Goal: Task Accomplishment & Management: Use online tool/utility

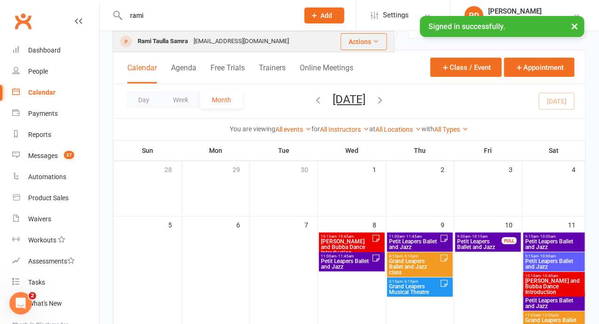
type input "rami"
click at [175, 45] on div "Rami Taulla Samra" at bounding box center [163, 42] width 56 height 14
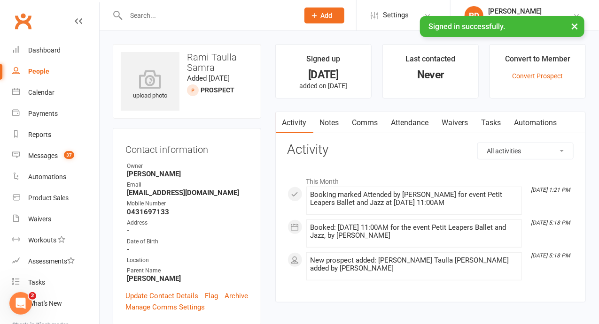
click at [155, 18] on input "text" at bounding box center [207, 15] width 169 height 13
type input "A"
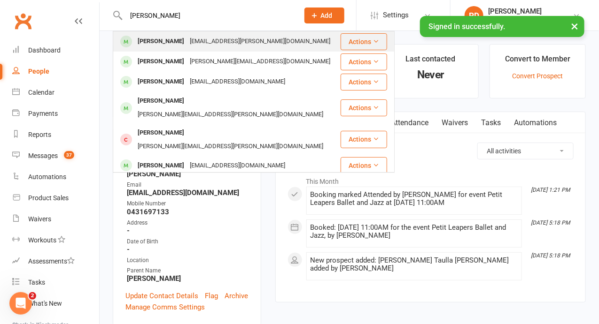
type input "[PERSON_NAME]"
click at [168, 40] on div "[PERSON_NAME]" at bounding box center [161, 42] width 52 height 14
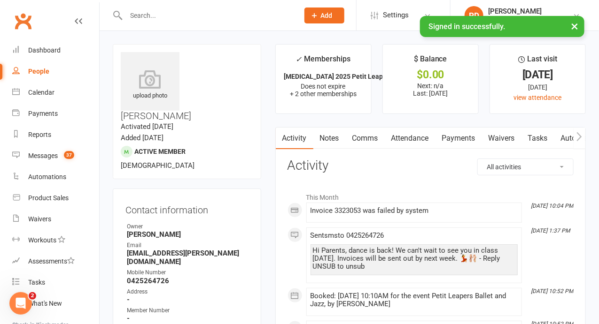
click at [166, 18] on input "text" at bounding box center [207, 15] width 169 height 13
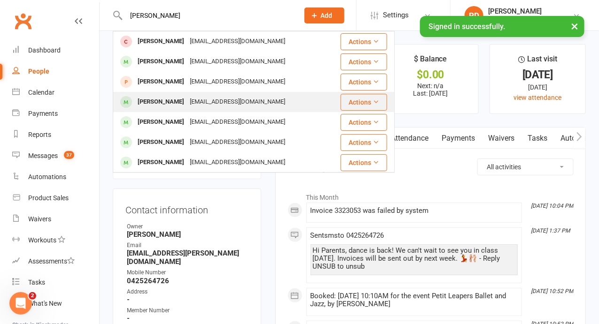
type input "[PERSON_NAME]"
click at [202, 104] on div "[EMAIL_ADDRESS][DOMAIN_NAME]" at bounding box center [237, 102] width 101 height 14
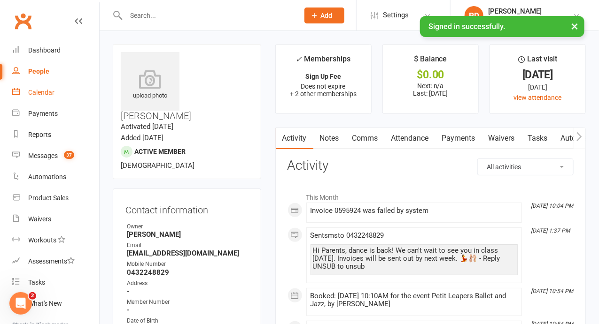
click at [48, 90] on div "Calendar" at bounding box center [41, 93] width 26 height 8
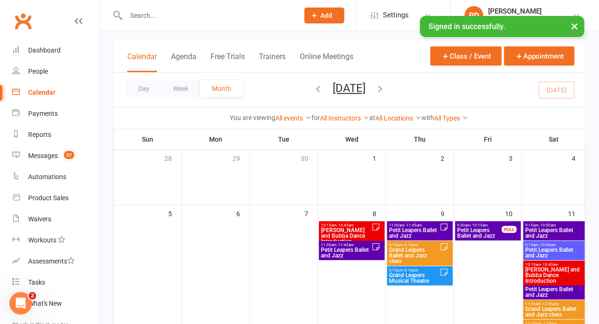
scroll to position [55, 0]
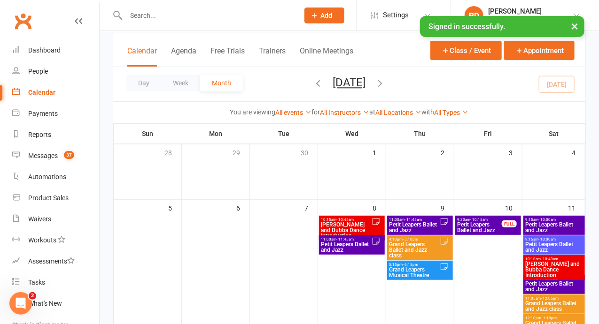
click at [547, 285] on span "Petit Leapers Ballet and Jazz" at bounding box center [554, 286] width 58 height 11
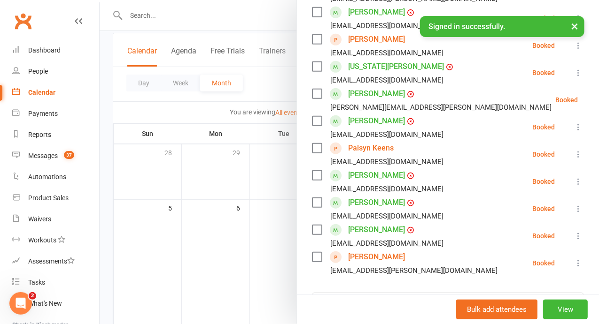
scroll to position [199, 0]
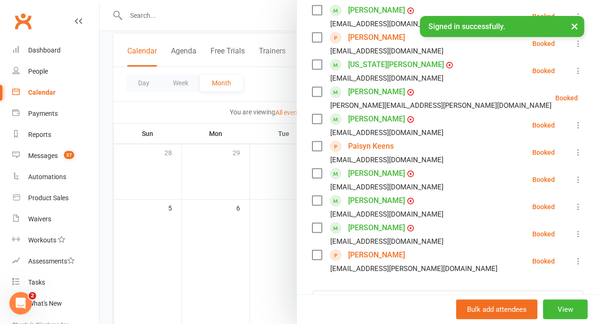
click at [405, 263] on link "[PERSON_NAME]" at bounding box center [376, 255] width 57 height 15
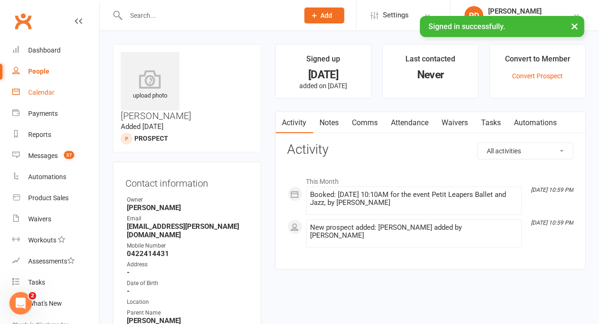
click at [46, 97] on link "Calendar" at bounding box center [55, 92] width 87 height 21
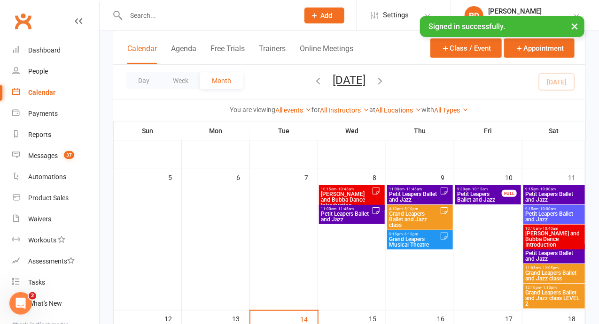
scroll to position [89, 0]
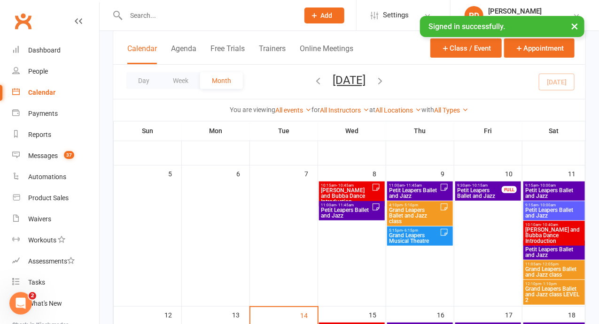
click at [534, 192] on span "Petit Leapers Ballet and Jazz" at bounding box center [554, 193] width 58 height 11
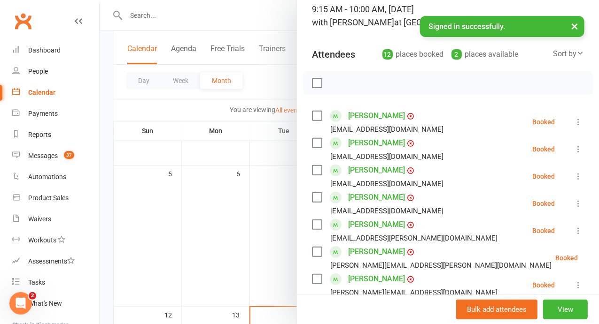
scroll to position [71, 0]
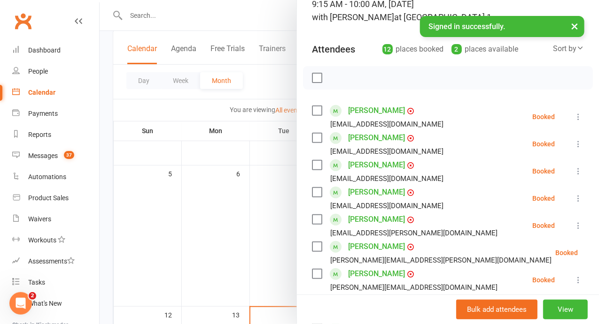
click at [573, 122] on icon at bounding box center [577, 116] width 9 height 9
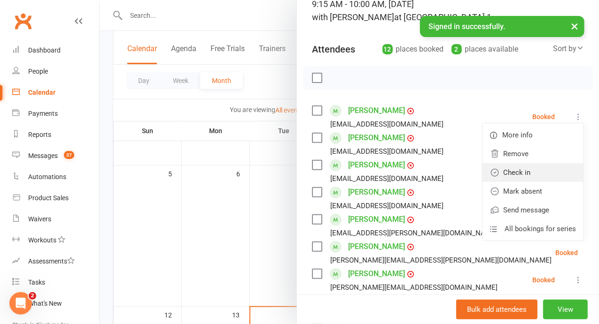
click at [524, 182] on link "Check in" at bounding box center [532, 172] width 101 height 19
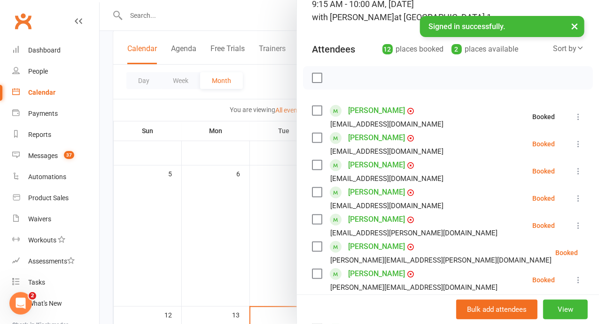
click at [573, 149] on icon at bounding box center [577, 143] width 9 height 9
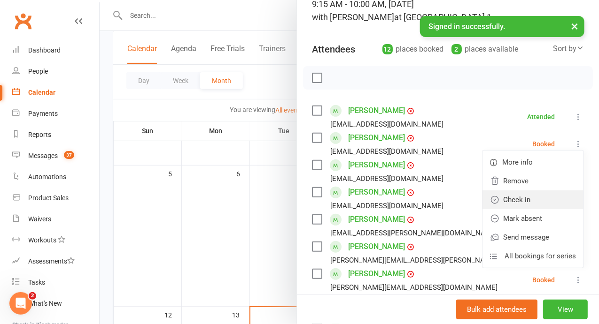
click at [525, 209] on link "Check in" at bounding box center [532, 200] width 101 height 19
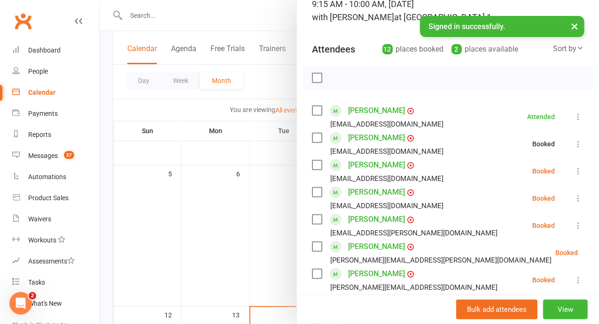
click at [573, 176] on icon at bounding box center [577, 171] width 9 height 9
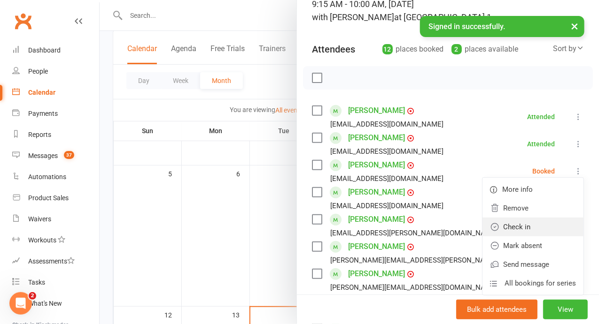
click at [533, 236] on link "Check in" at bounding box center [532, 227] width 101 height 19
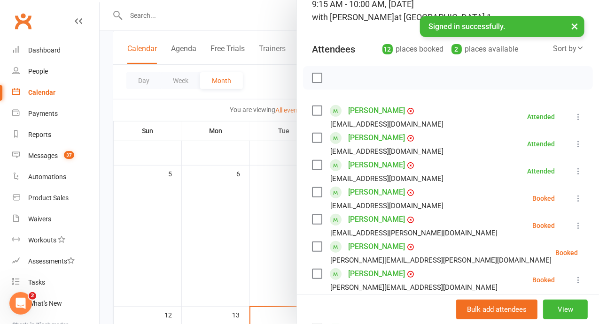
click at [573, 203] on icon at bounding box center [577, 198] width 9 height 9
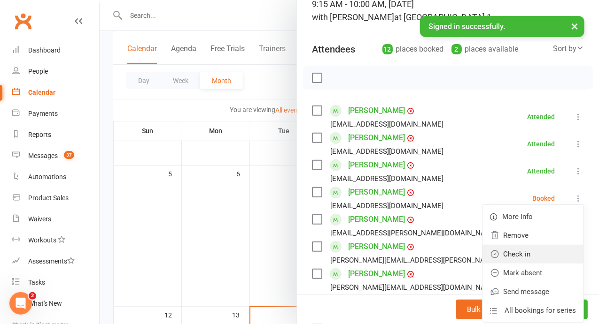
click at [529, 264] on link "Check in" at bounding box center [532, 254] width 101 height 19
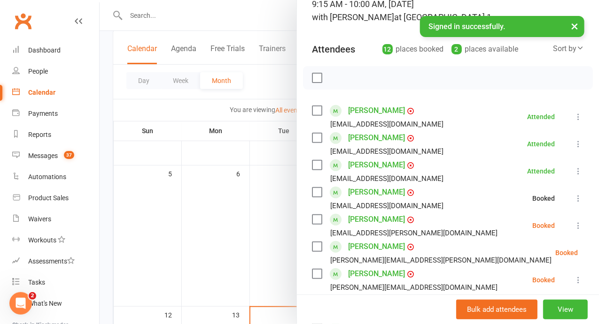
click at [555, 236] on li "[PERSON_NAME] [PERSON_NAME][EMAIL_ADDRESS][PERSON_NAME][DOMAIN_NAME] Booked Mor…" at bounding box center [448, 225] width 272 height 27
click at [573, 231] on icon at bounding box center [577, 225] width 9 height 9
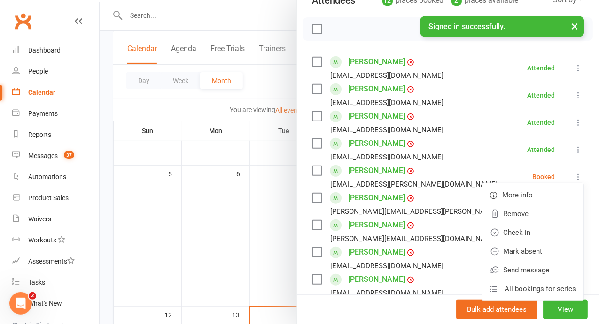
scroll to position [123, 0]
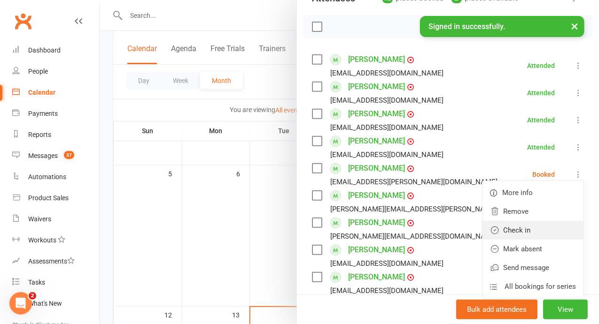
click at [551, 240] on link "Check in" at bounding box center [532, 230] width 101 height 19
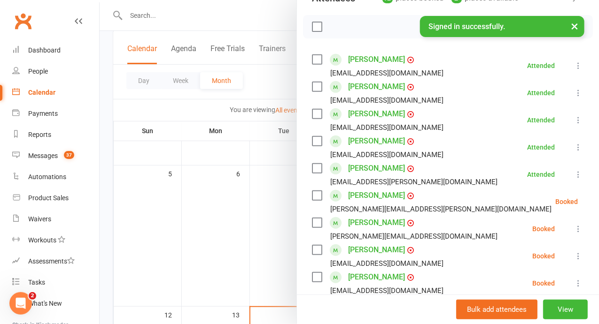
click at [573, 234] on icon at bounding box center [577, 228] width 9 height 9
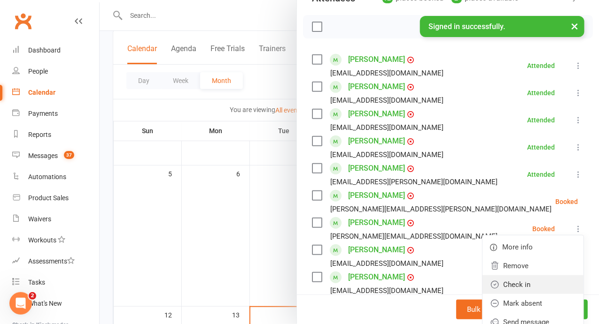
click at [534, 294] on link "Check in" at bounding box center [532, 285] width 101 height 19
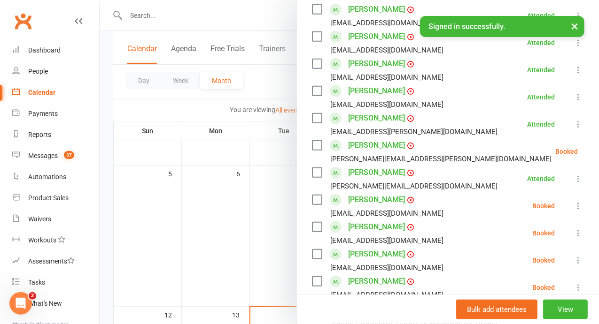
scroll to position [174, 0]
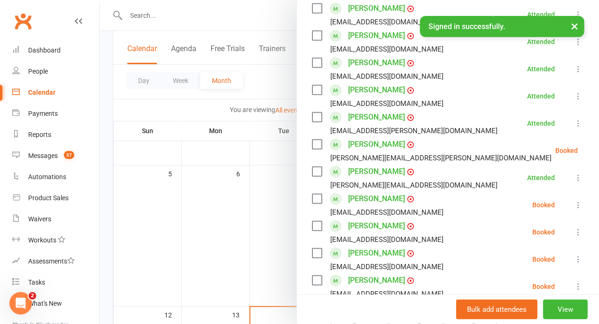
click at [573, 210] on icon at bounding box center [577, 204] width 9 height 9
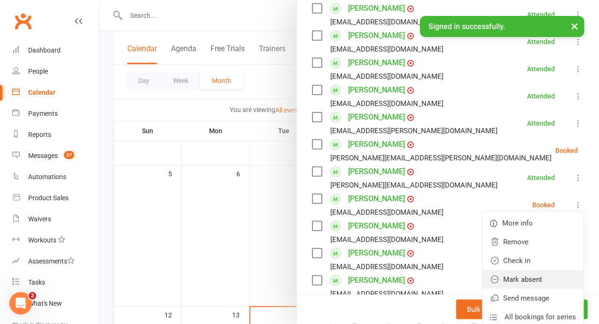
click at [507, 289] on link "Mark absent" at bounding box center [532, 279] width 101 height 19
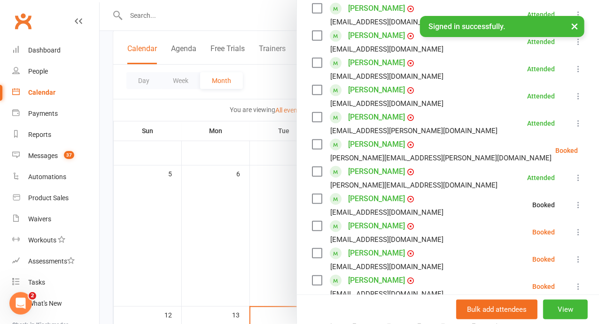
click at [596, 155] on icon at bounding box center [600, 150] width 9 height 9
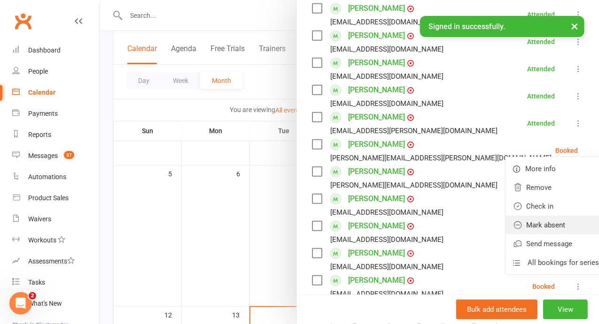
click at [524, 233] on link "Mark absent" at bounding box center [555, 225] width 101 height 19
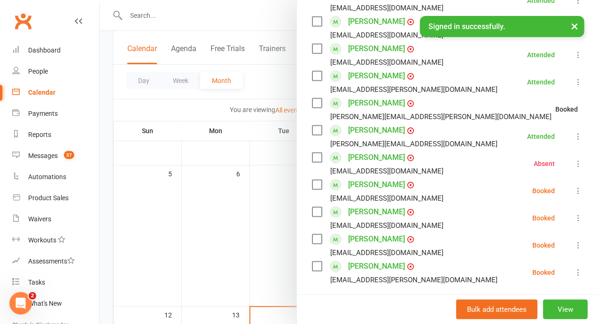
scroll to position [219, 0]
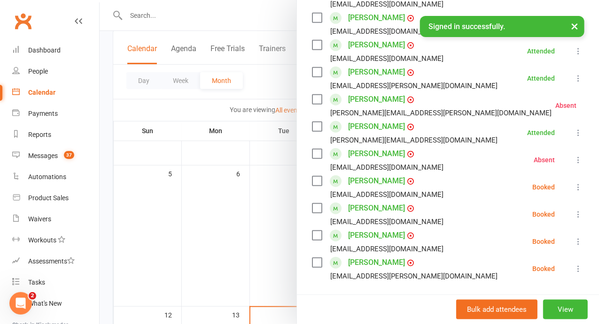
click at [573, 219] on icon at bounding box center [577, 214] width 9 height 9
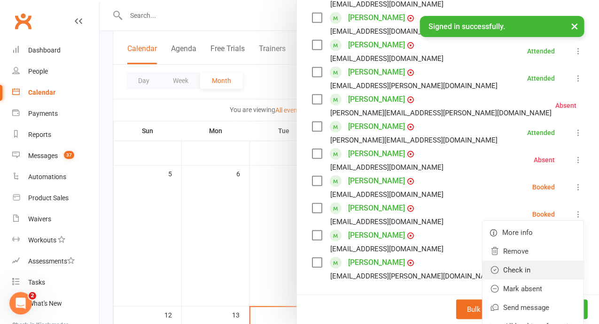
click at [531, 280] on link "Check in" at bounding box center [532, 270] width 101 height 19
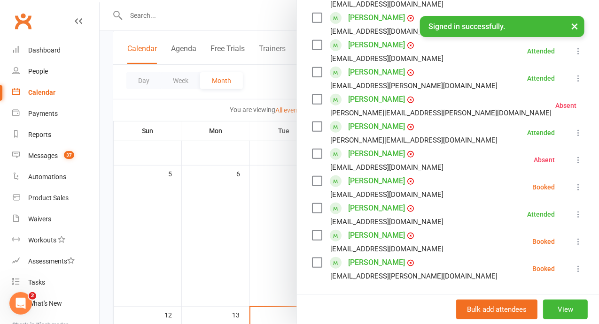
click at [573, 192] on icon at bounding box center [577, 187] width 9 height 9
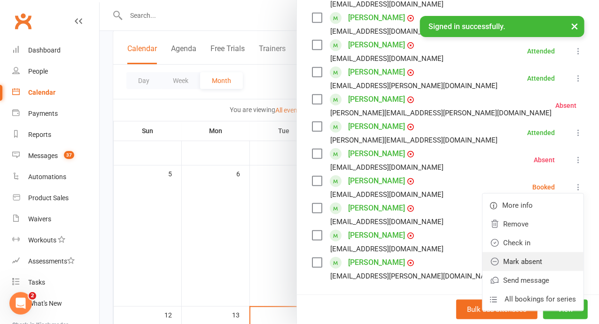
click at [529, 270] on link "Mark absent" at bounding box center [532, 262] width 101 height 19
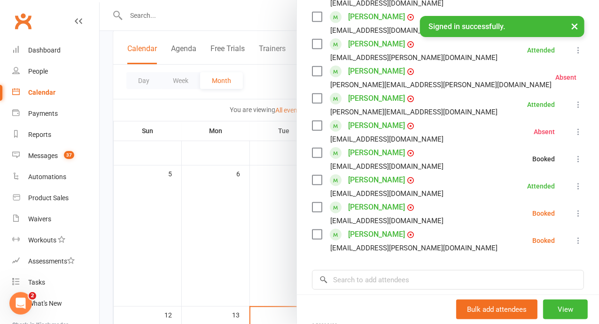
scroll to position [248, 0]
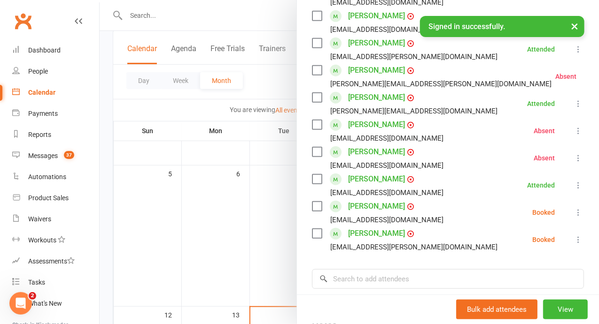
click at [573, 217] on icon at bounding box center [577, 212] width 9 height 9
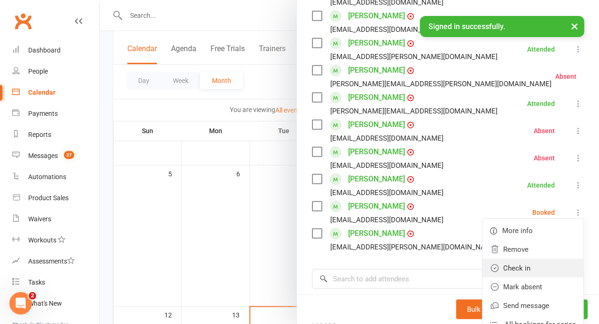
click at [528, 278] on link "Check in" at bounding box center [532, 268] width 101 height 19
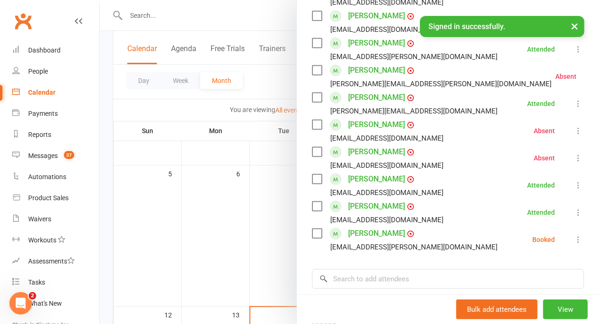
click at [573, 245] on icon at bounding box center [577, 239] width 9 height 9
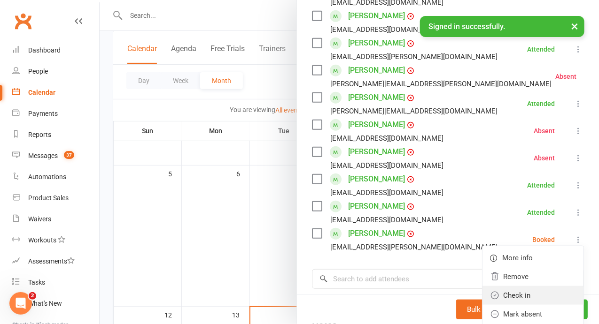
click at [525, 305] on link "Check in" at bounding box center [532, 295] width 101 height 19
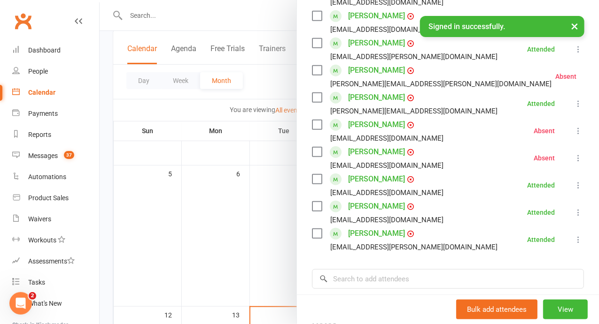
click at [405, 78] on link "[PERSON_NAME]" at bounding box center [376, 70] width 57 height 15
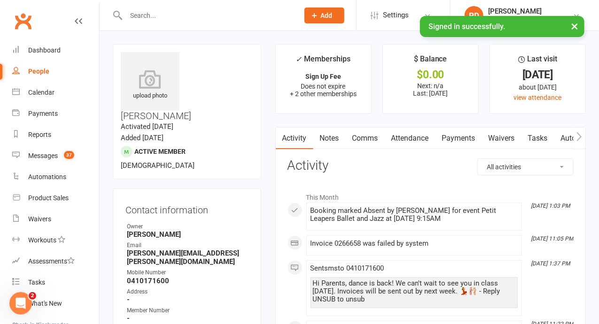
scroll to position [284, 0]
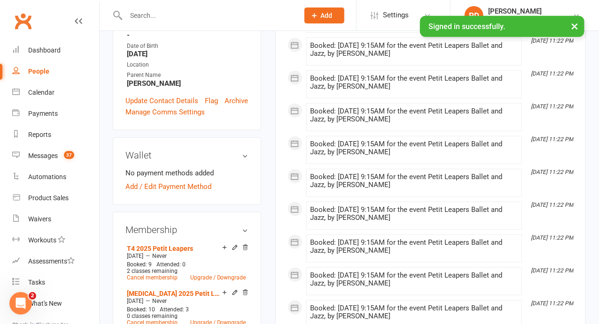
click at [200, 13] on input "text" at bounding box center [207, 15] width 169 height 13
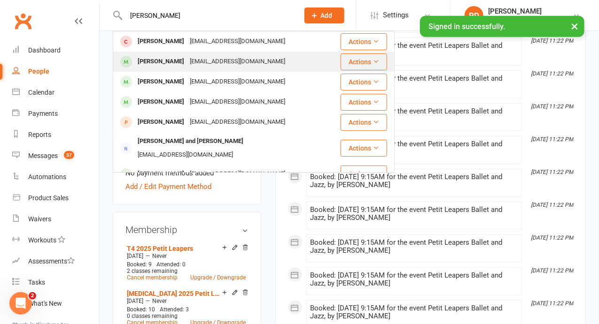
type input "[PERSON_NAME]"
click at [187, 64] on div "[EMAIL_ADDRESS][DOMAIN_NAME]" at bounding box center [237, 62] width 101 height 14
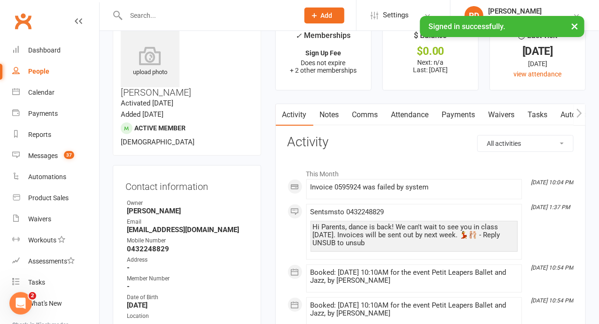
scroll to position [27, 0]
